Goal: Task Accomplishment & Management: Manage account settings

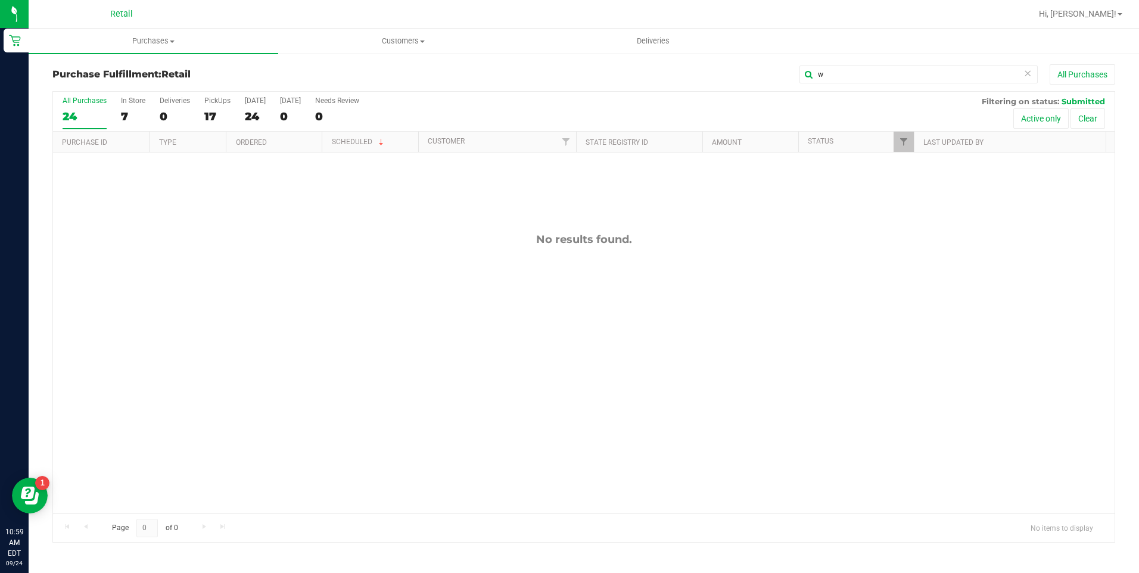
drag, startPoint x: 845, startPoint y: 73, endPoint x: 738, endPoint y: 63, distance: 107.1
click at [738, 63] on div "Purchase Fulfillment: Retail w All Purchases All Purchases 24 In Store 7 Delive…" at bounding box center [584, 303] width 1111 height 502
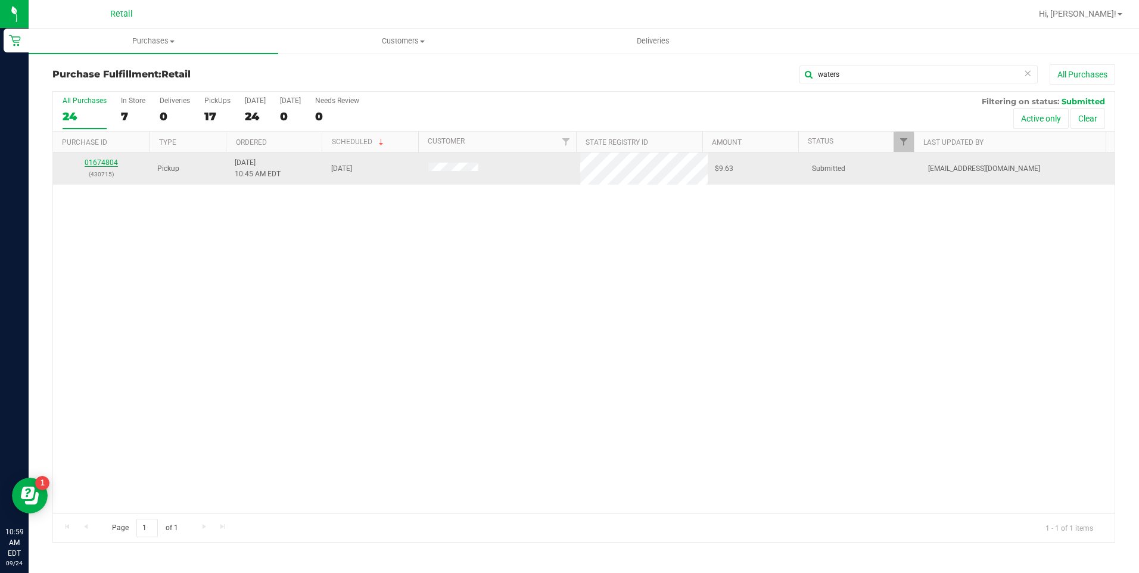
type input "waters"
click at [87, 164] on link "01674804" at bounding box center [101, 162] width 33 height 8
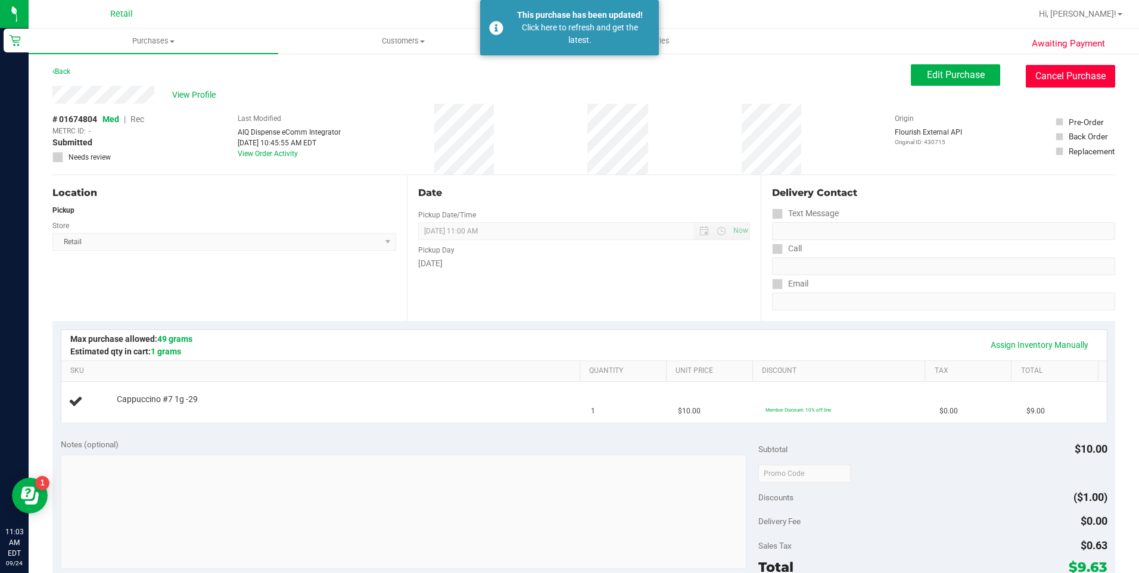
drag, startPoint x: 1070, startPoint y: 85, endPoint x: 623, endPoint y: 73, distance: 447.6
click at [1070, 85] on button "Cancel Purchase" at bounding box center [1070, 76] width 89 height 23
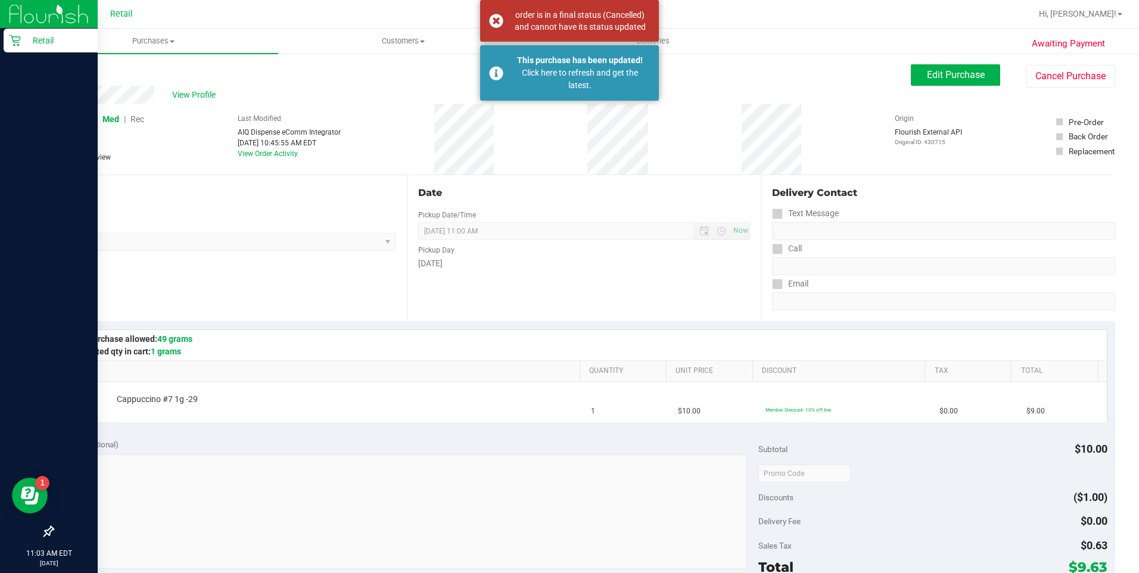
click at [3, 43] on link "Retail" at bounding box center [49, 42] width 98 height 26
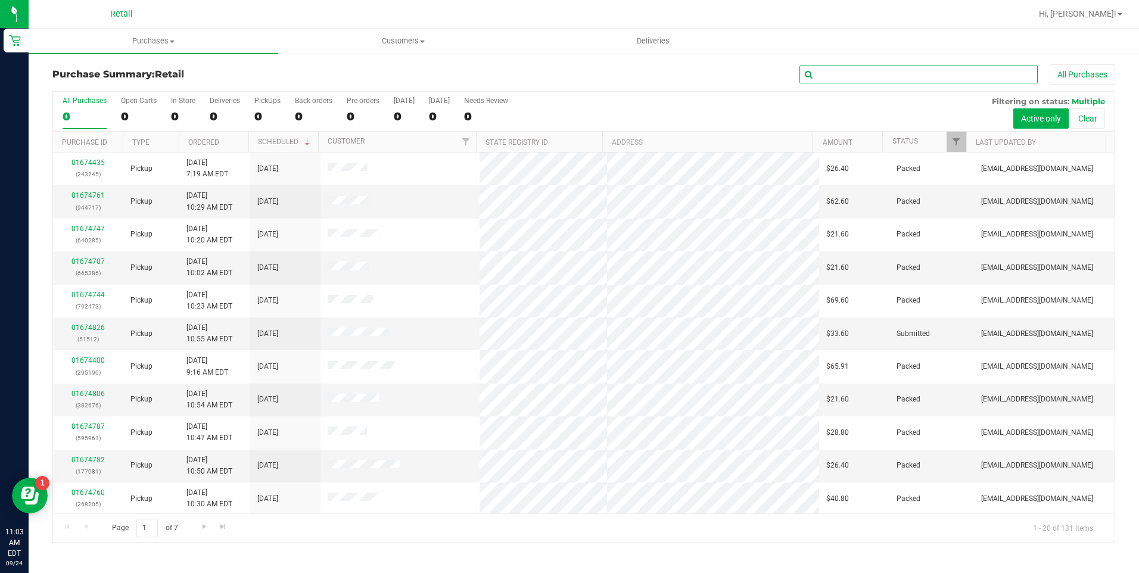
click at [872, 76] on input "text" at bounding box center [919, 75] width 238 height 18
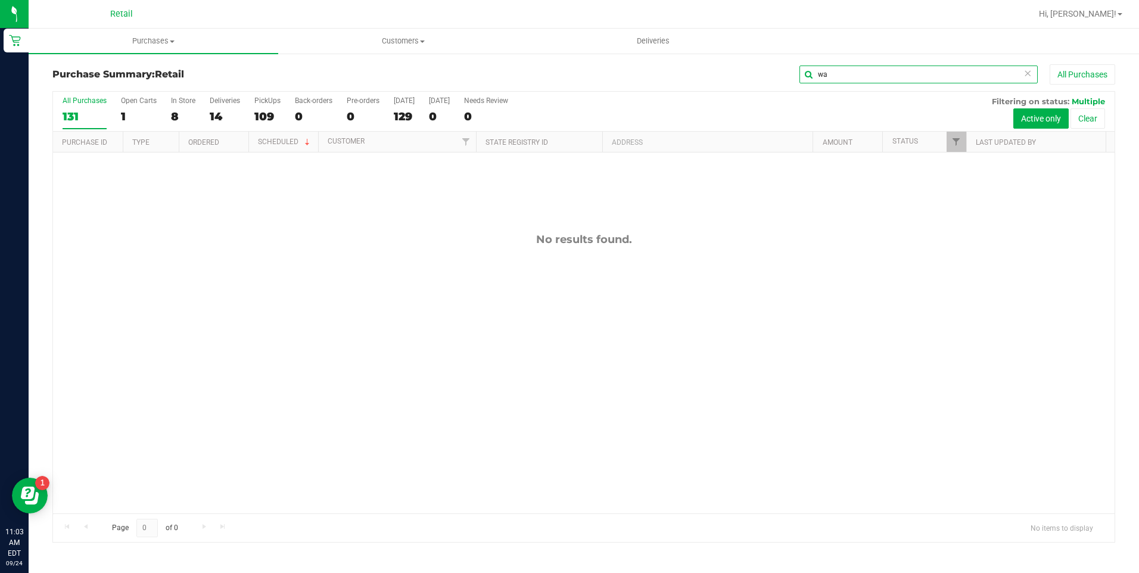
type input "w"
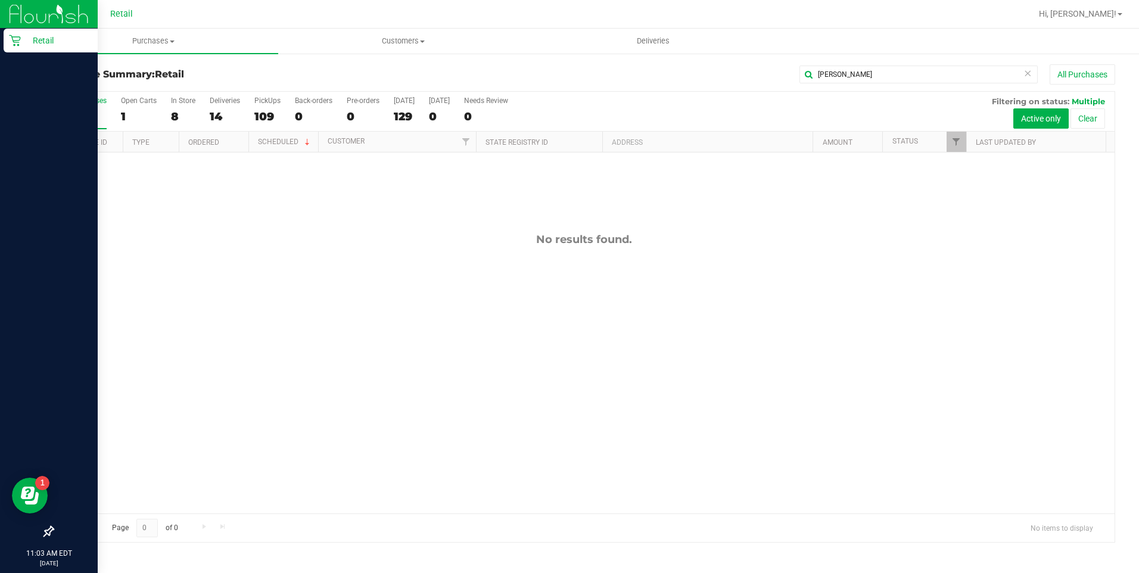
click at [10, 37] on icon at bounding box center [15, 41] width 12 height 12
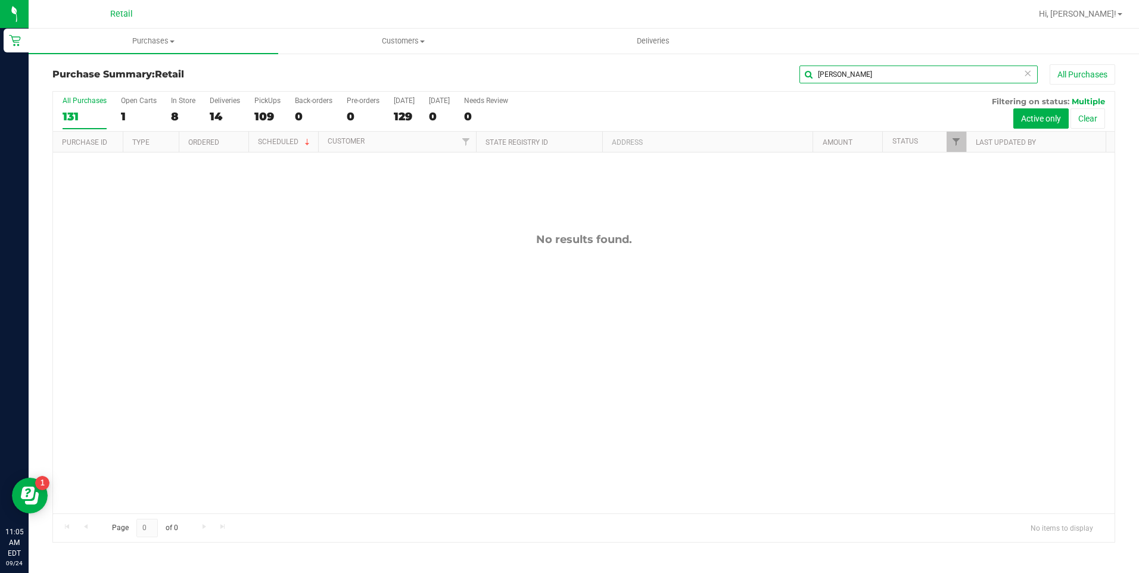
drag, startPoint x: 682, startPoint y: 67, endPoint x: 589, endPoint y: 64, distance: 93.0
click at [625, 65] on div "[PERSON_NAME] All Purchases" at bounding box center [761, 74] width 708 height 20
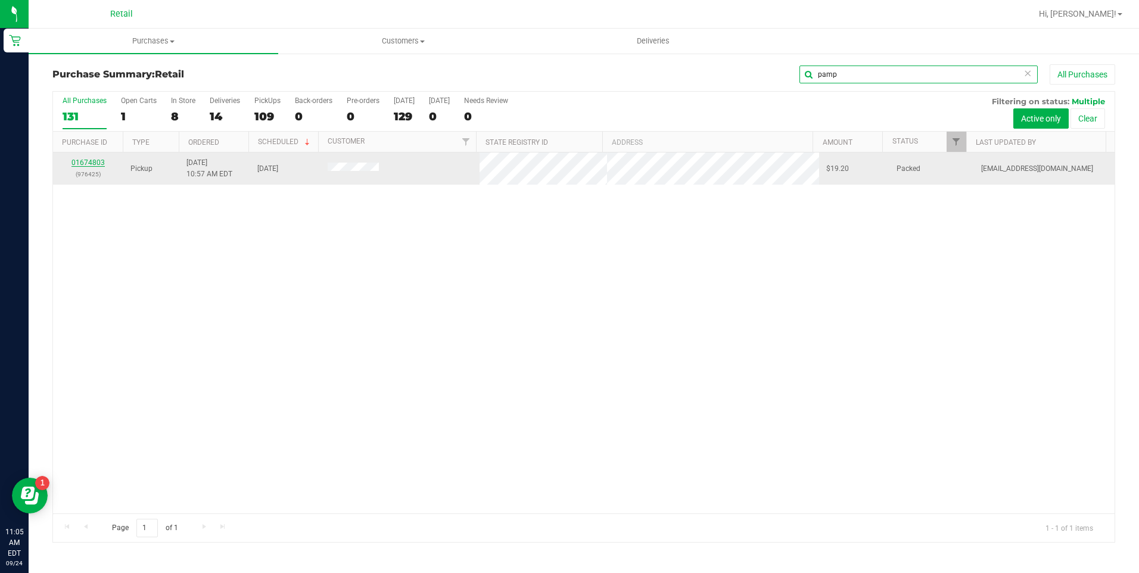
type input "pamp"
click at [83, 161] on link "01674803" at bounding box center [87, 162] width 33 height 8
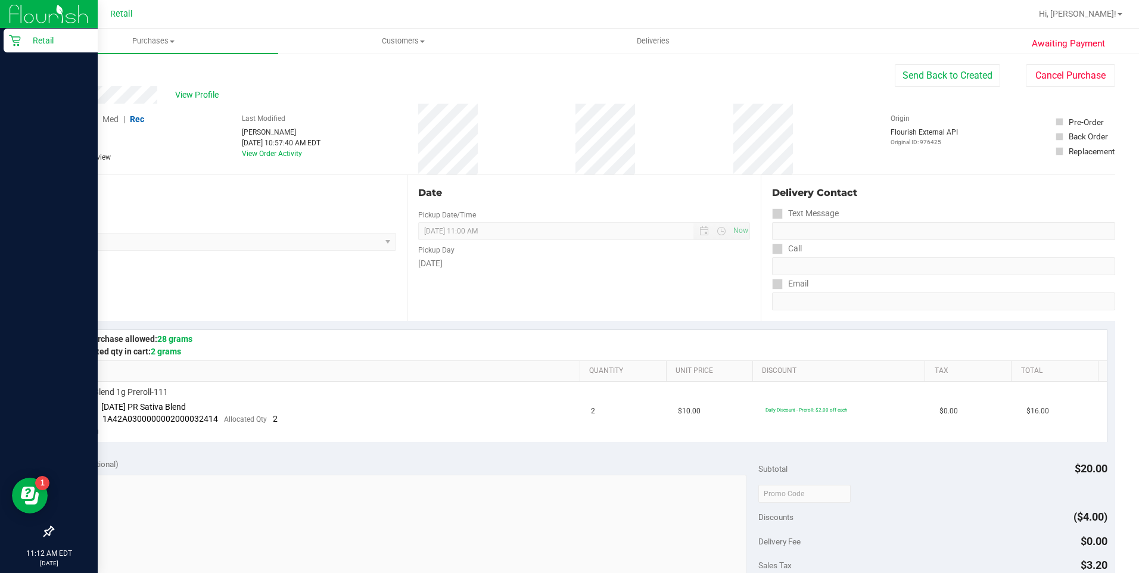
click at [20, 38] on icon at bounding box center [14, 40] width 11 height 11
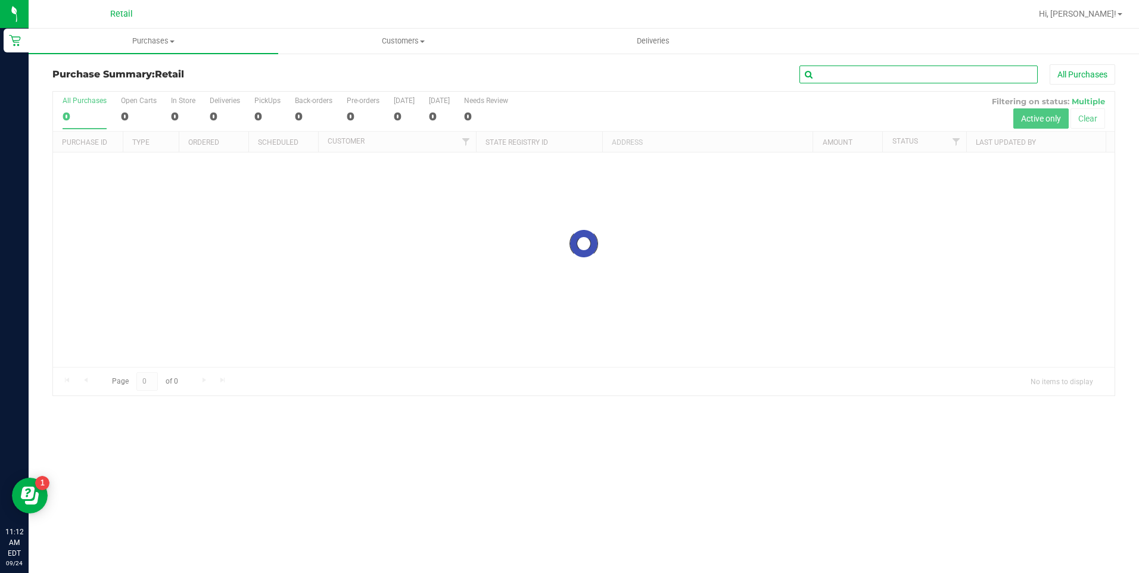
click at [945, 75] on input "text" at bounding box center [919, 75] width 238 height 18
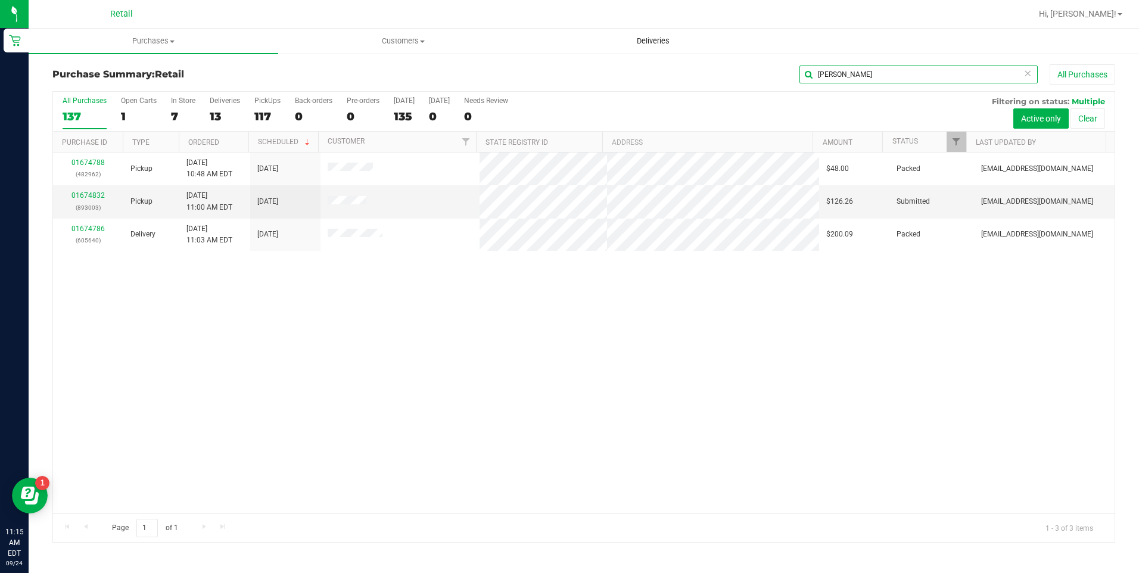
drag, startPoint x: 693, startPoint y: 43, endPoint x: 677, endPoint y: 43, distance: 15.5
click at [677, 43] on retail "Purchases Summary of purchases Fulfillment All purchases Customers All customer…" at bounding box center [584, 292] width 1111 height 526
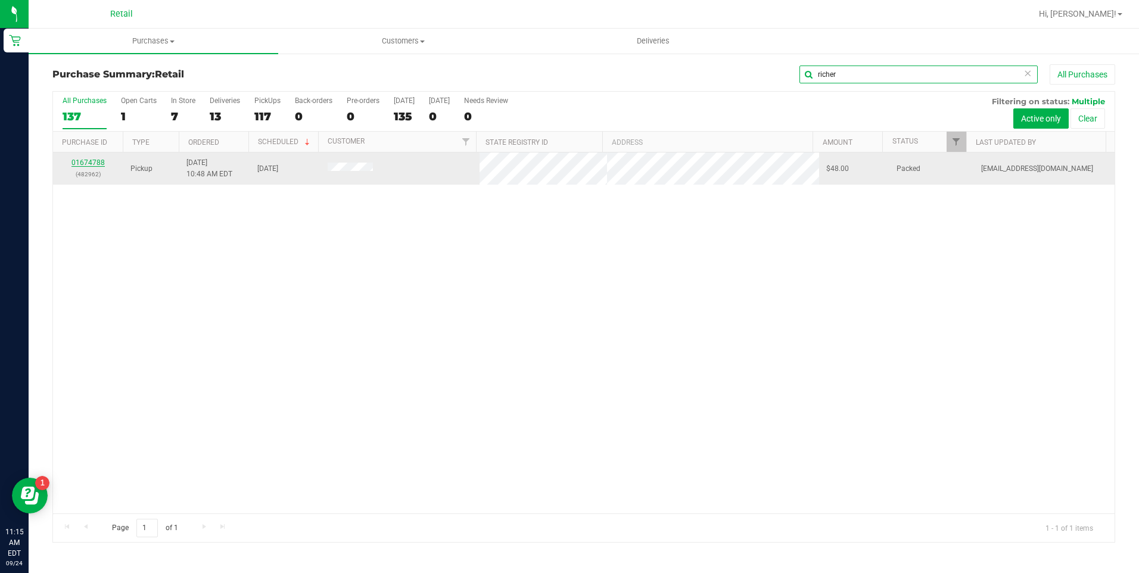
type input "richer"
click at [88, 163] on link "01674788" at bounding box center [87, 162] width 33 height 8
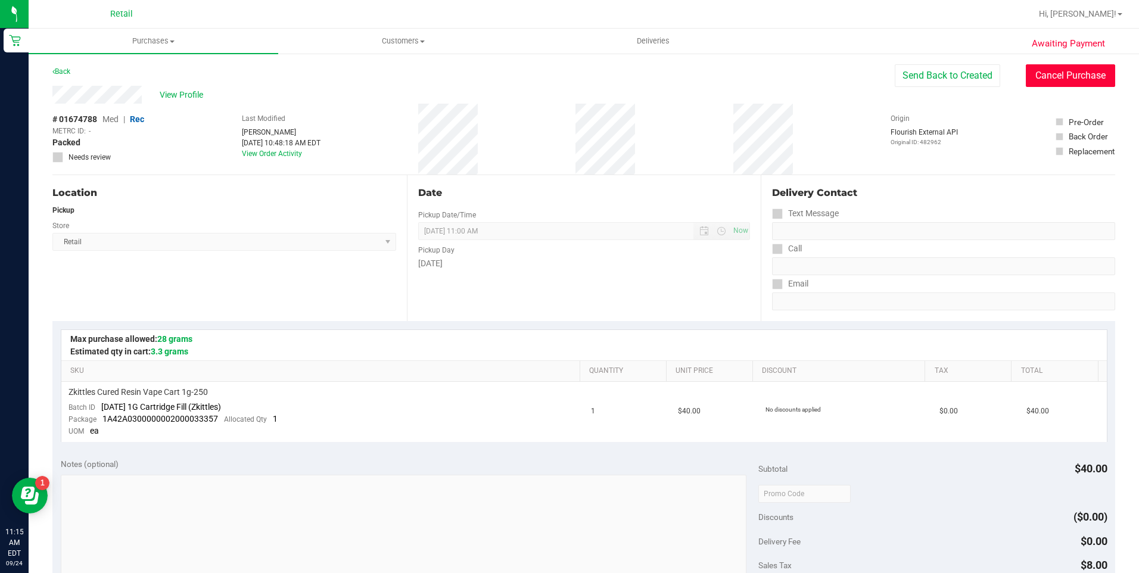
click at [1078, 69] on button "Cancel Purchase" at bounding box center [1070, 75] width 89 height 23
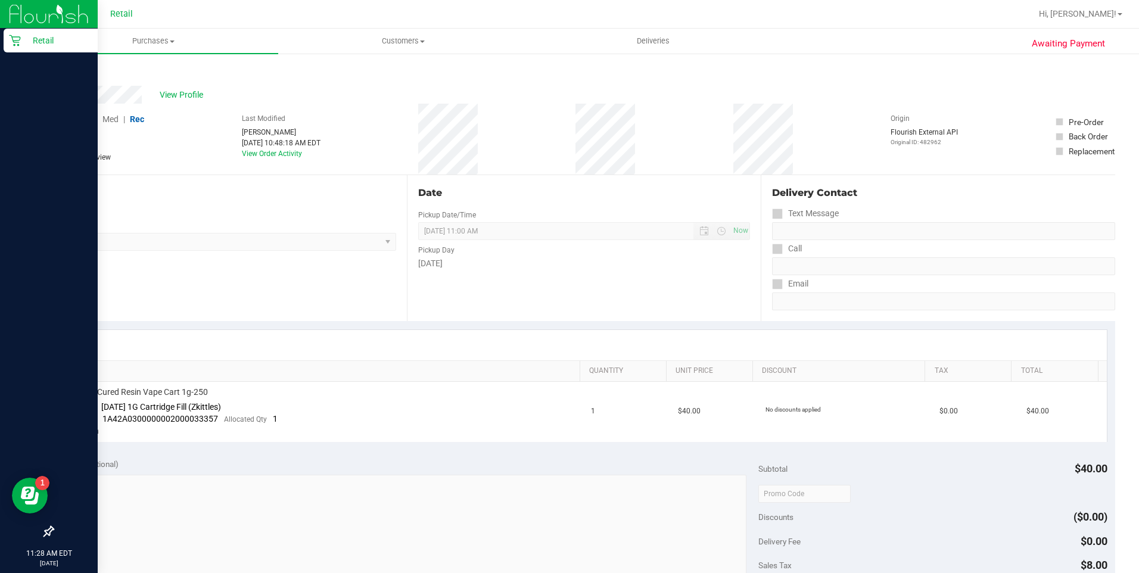
click at [7, 41] on div "Retail" at bounding box center [51, 41] width 94 height 24
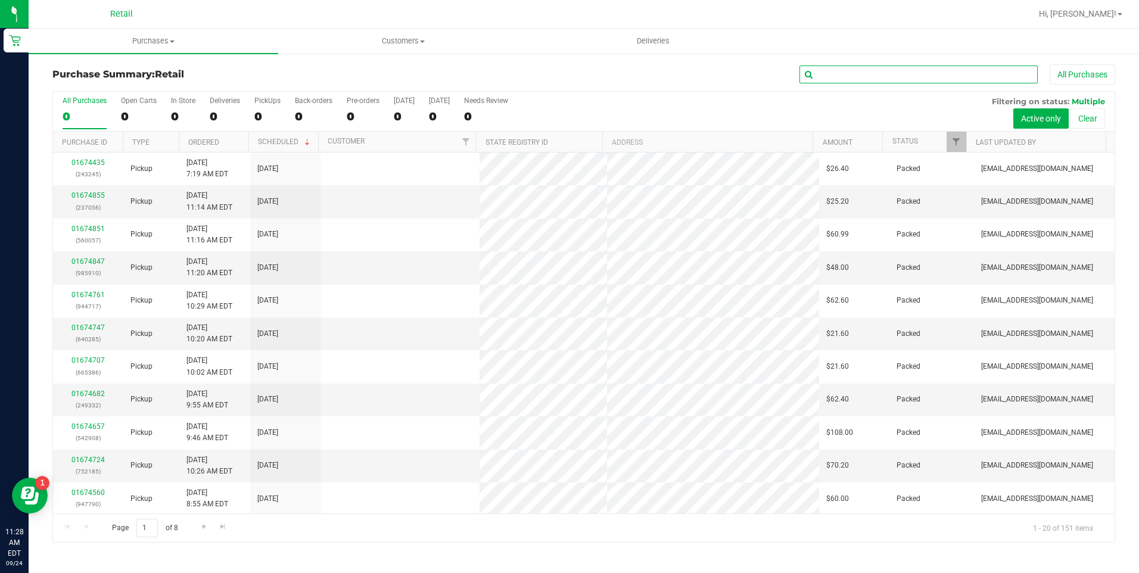
click at [863, 69] on input "text" at bounding box center [919, 75] width 238 height 18
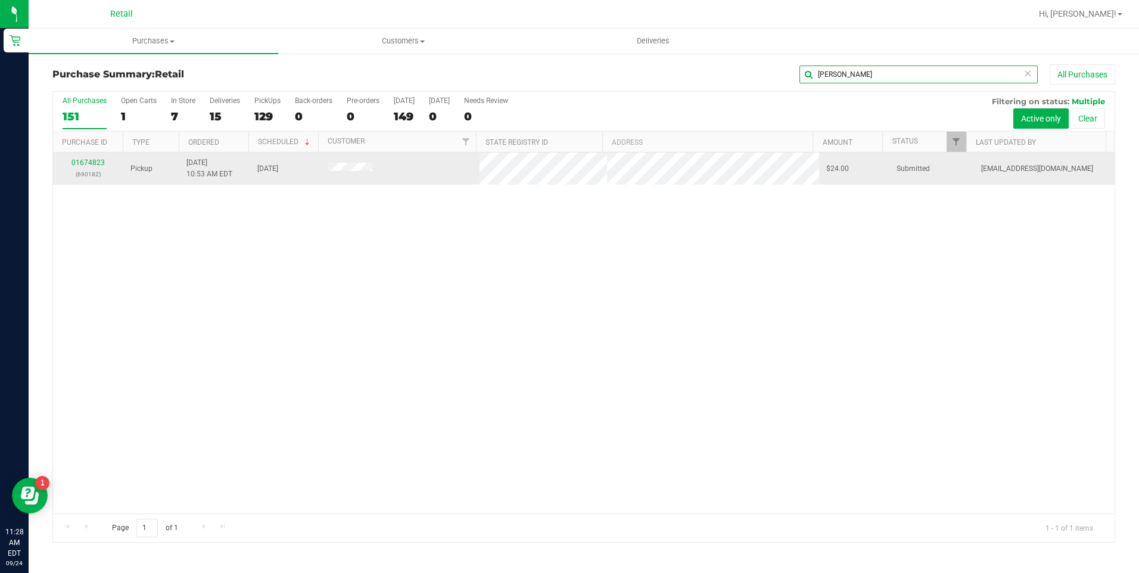
type input "[PERSON_NAME]"
click at [91, 158] on div "01674823 (690182)" at bounding box center [88, 168] width 56 height 23
click at [87, 160] on link "01674823" at bounding box center [87, 162] width 33 height 8
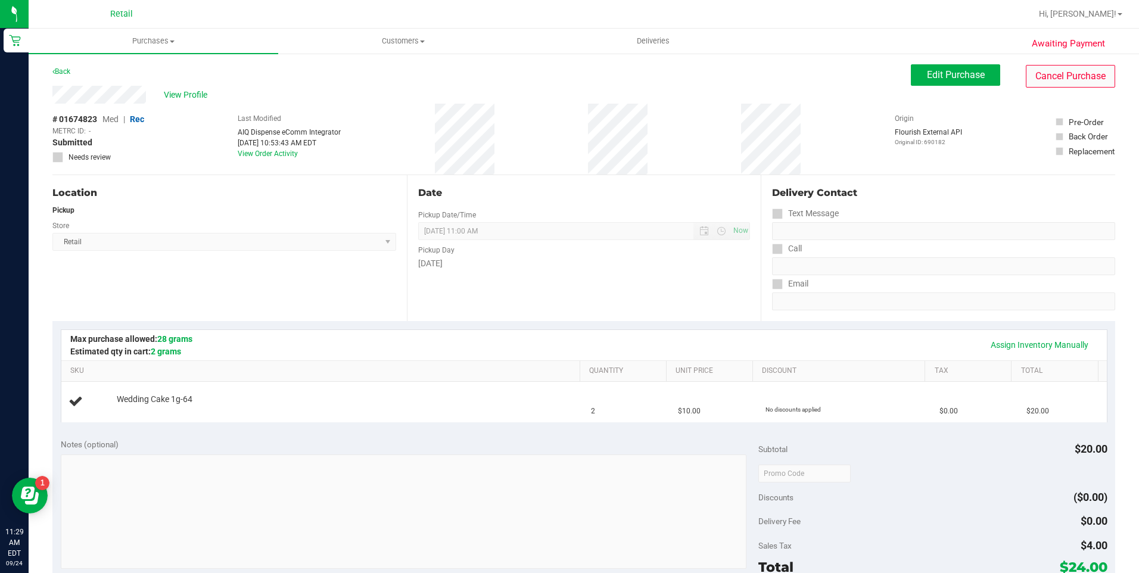
drag, startPoint x: 1053, startPoint y: 89, endPoint x: 1055, endPoint y: 82, distance: 7.8
click at [1055, 89] on div "View Profile # 01674823 Med | Rec METRC ID: - Submitted Needs review Last Modif…" at bounding box center [583, 130] width 1063 height 89
click at [1056, 73] on button "Cancel Purchase" at bounding box center [1070, 76] width 89 height 23
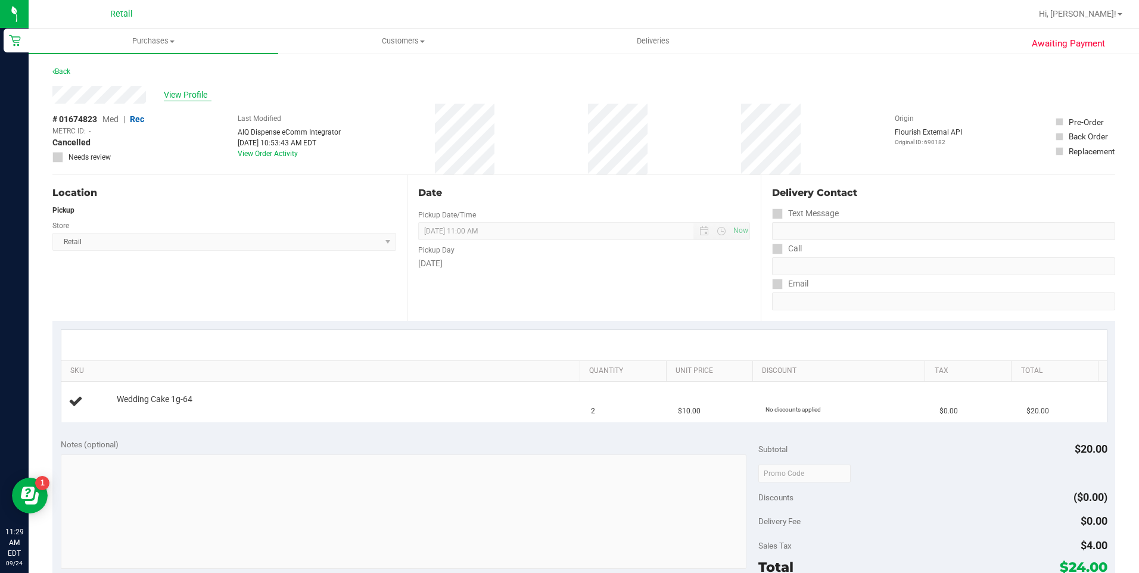
click at [200, 96] on span "View Profile" at bounding box center [188, 95] width 48 height 13
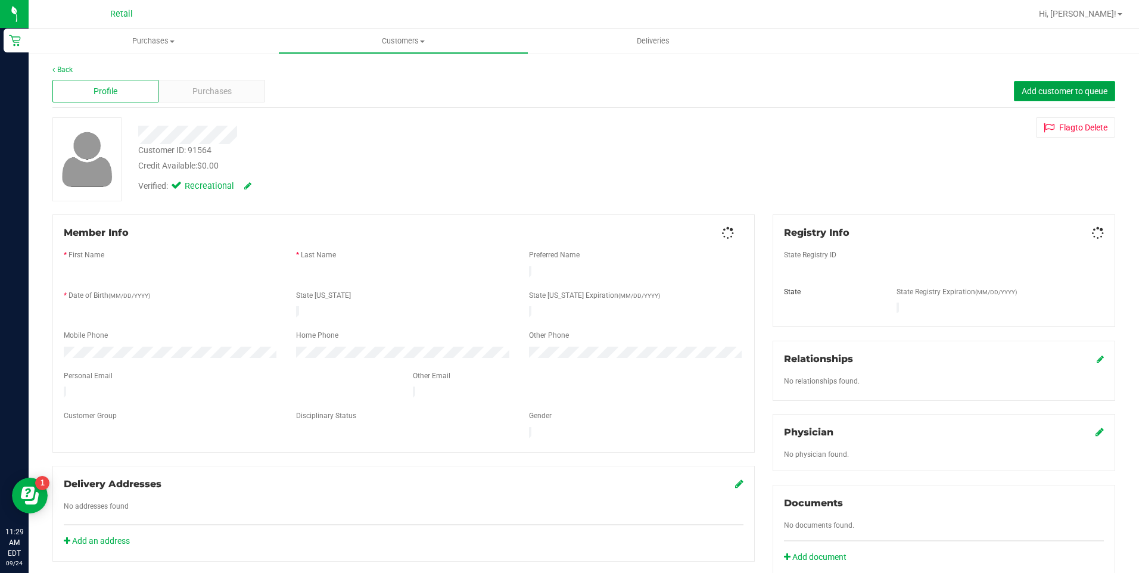
click at [1043, 85] on button "Add customer to queue" at bounding box center [1064, 91] width 101 height 20
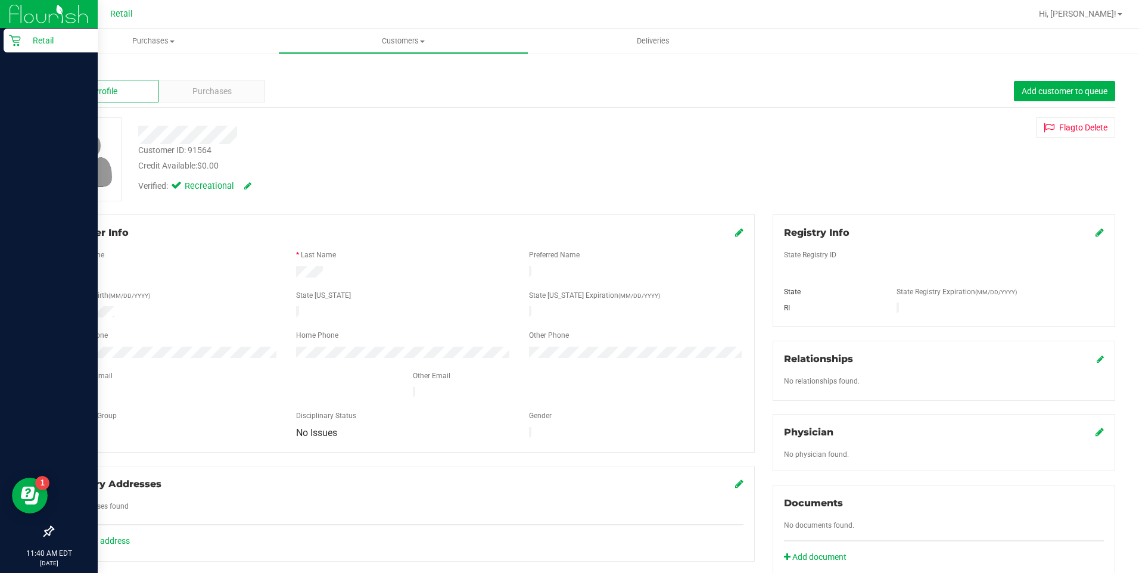
click at [17, 44] on icon at bounding box center [15, 41] width 12 height 12
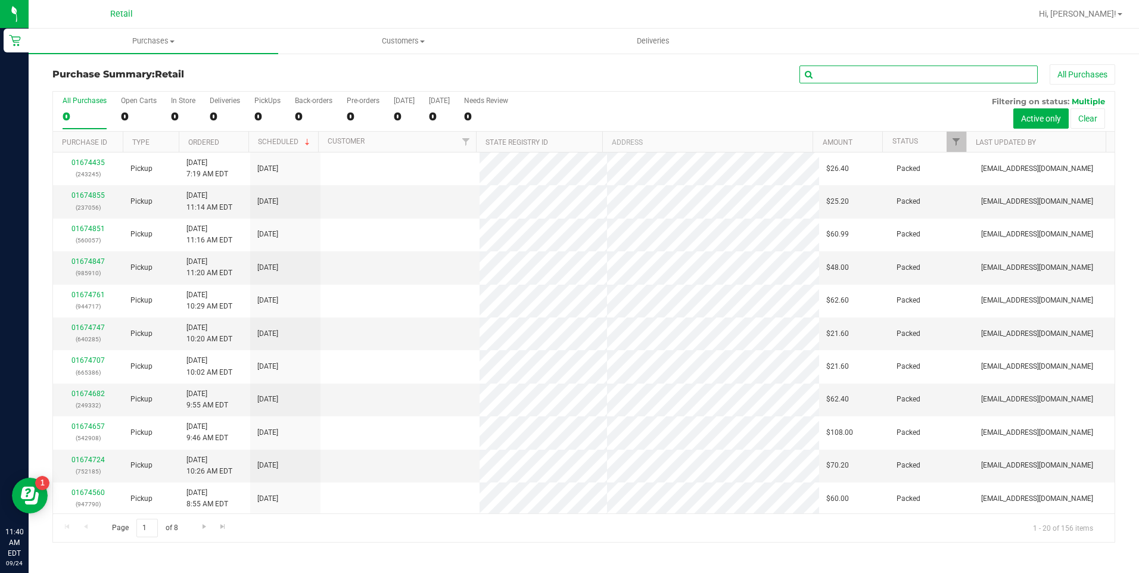
click at [877, 72] on input "text" at bounding box center [919, 75] width 238 height 18
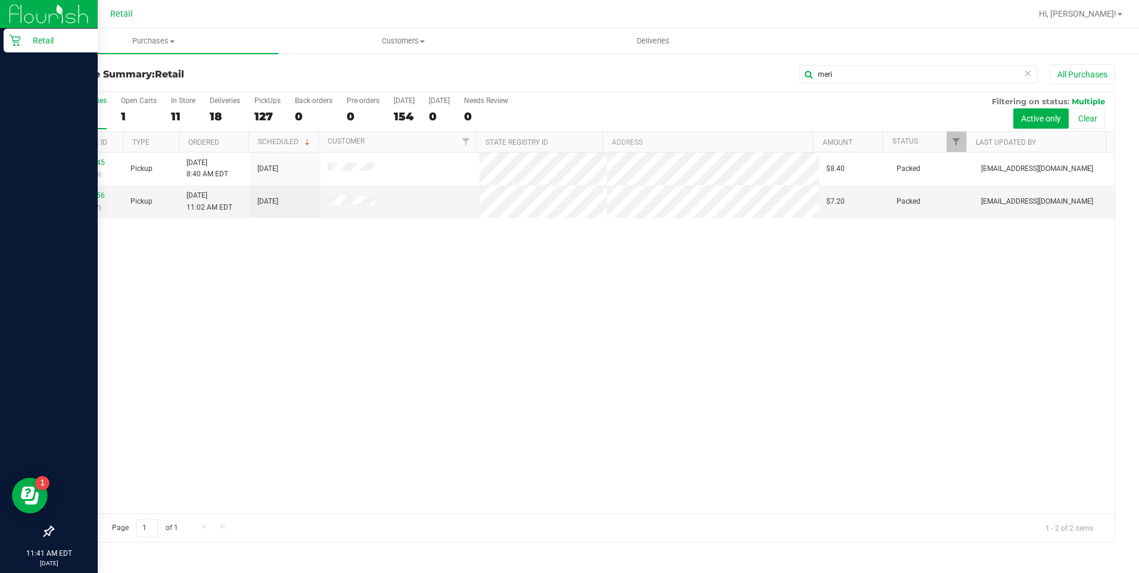
click at [30, 39] on p "Retail" at bounding box center [56, 40] width 71 height 14
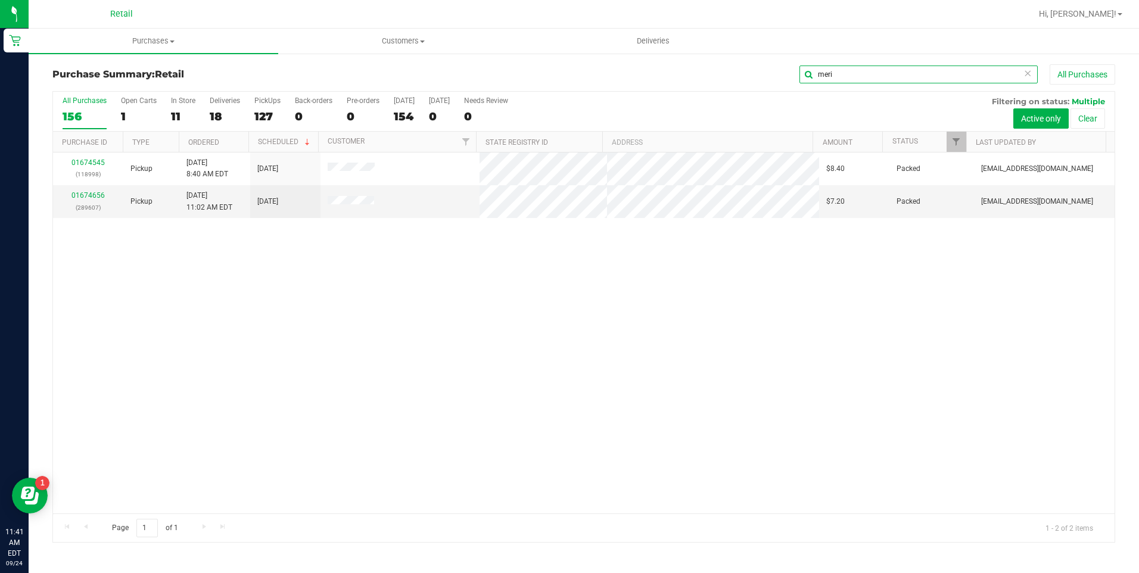
drag, startPoint x: 836, startPoint y: 80, endPoint x: 618, endPoint y: 65, distance: 218.6
click at [618, 65] on div "meri All Purchases" at bounding box center [761, 74] width 708 height 20
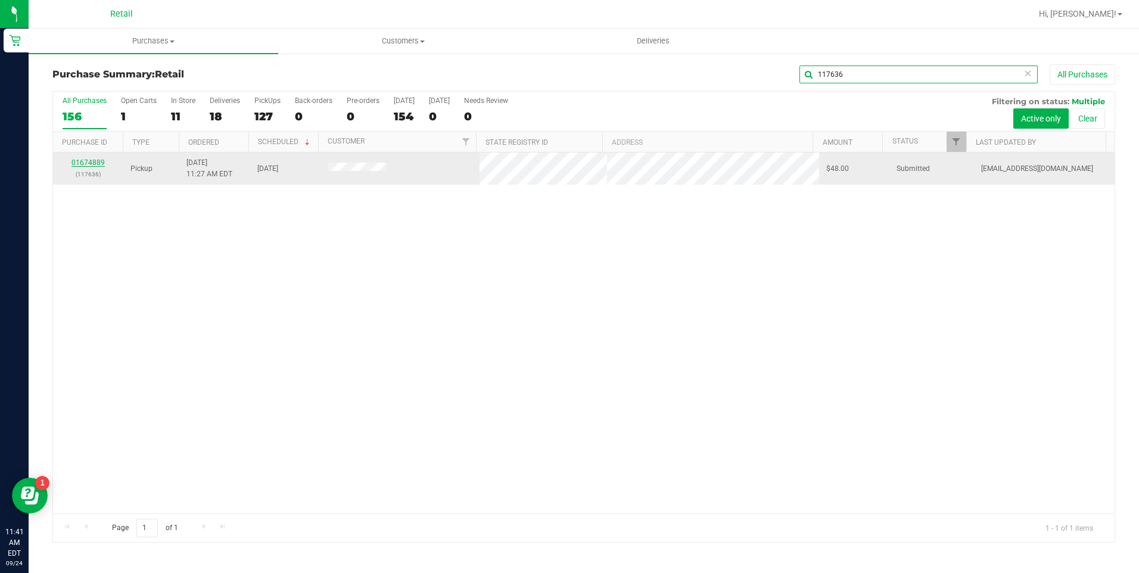
type input "117636"
click at [97, 161] on link "01674889" at bounding box center [87, 162] width 33 height 8
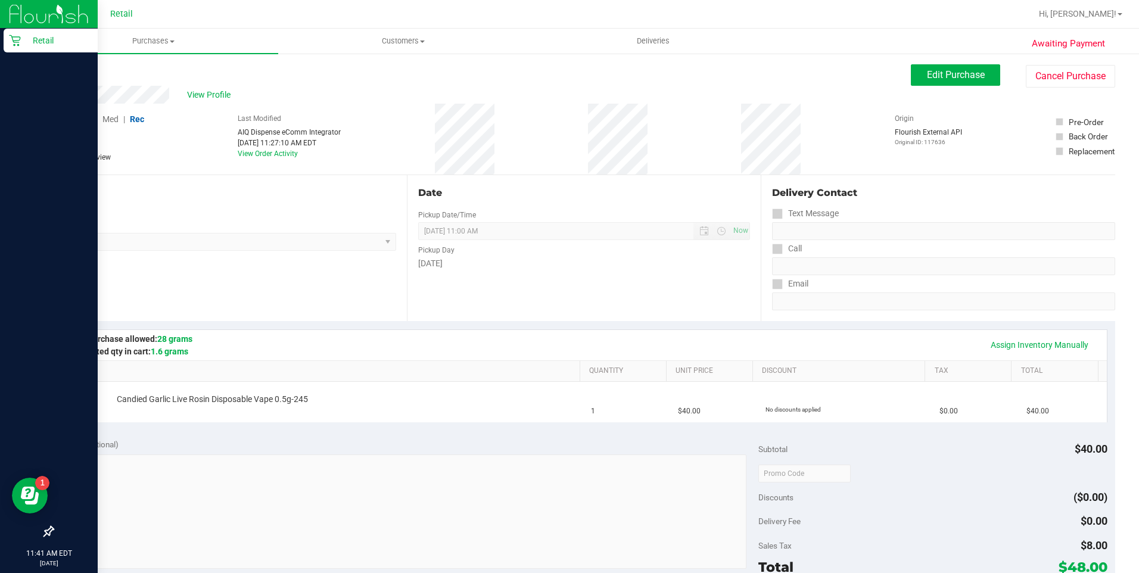
click at [26, 32] on div "Retail" at bounding box center [51, 41] width 94 height 24
